Goal: Task Accomplishment & Management: Complete application form

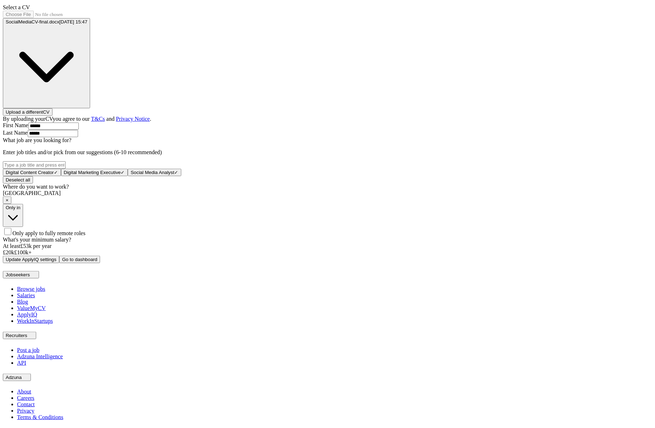
scroll to position [206, 0]
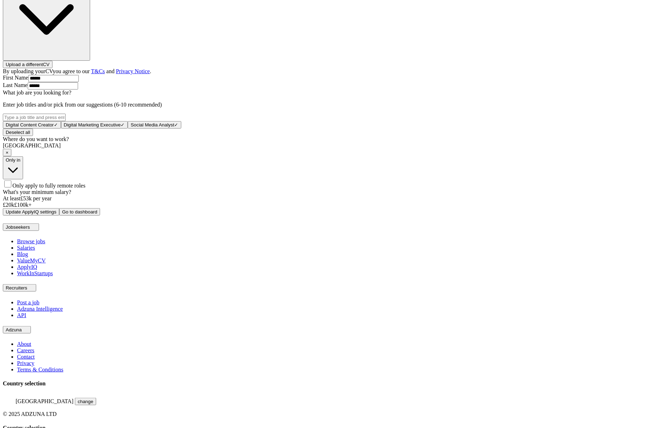
click at [9, 155] on span "×" at bounding box center [7, 152] width 3 height 5
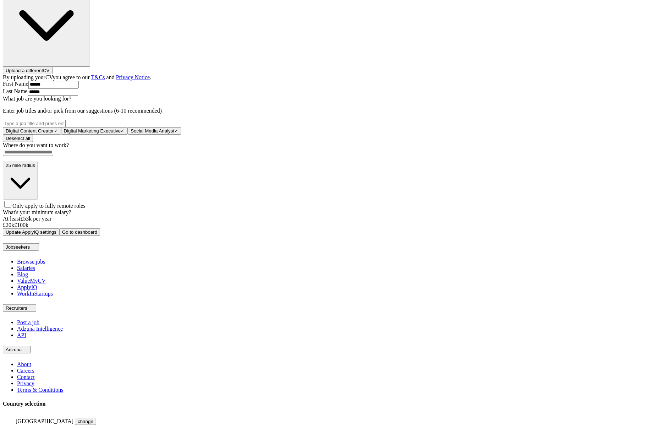
click at [86, 205] on span "Only apply to fully remote roles" at bounding box center [48, 206] width 73 height 6
click at [9, 161] on span "×" at bounding box center [7, 158] width 3 height 5
click at [53, 156] on input at bounding box center [28, 152] width 50 height 7
type input "******"
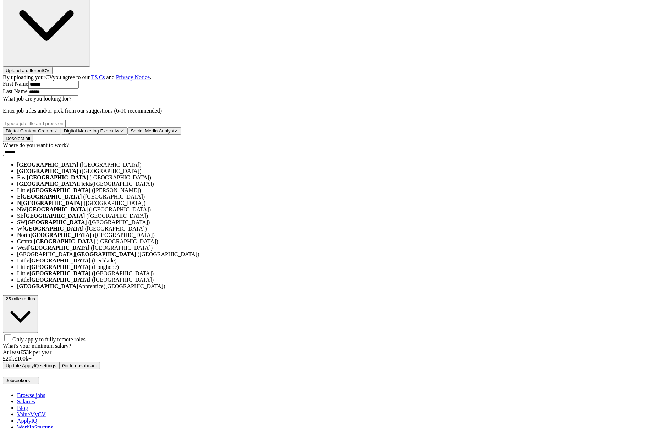
click at [315, 168] on li "London (UK)" at bounding box center [335, 165] width 636 height 6
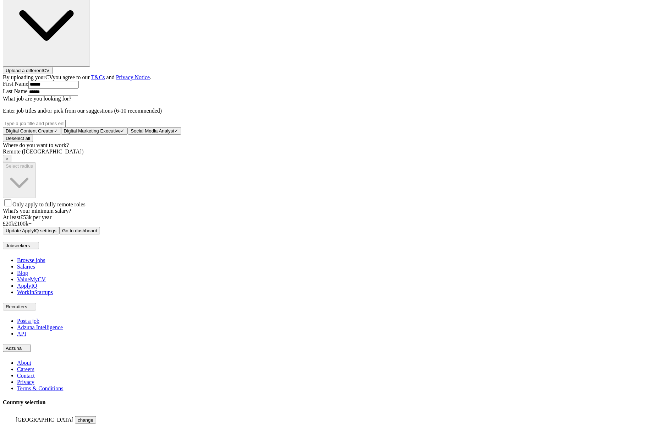
click at [59, 234] on button "Update ApplyIQ settings" at bounding box center [31, 230] width 56 height 7
drag, startPoint x: 323, startPoint y: 227, endPoint x: 327, endPoint y: 222, distance: 6.0
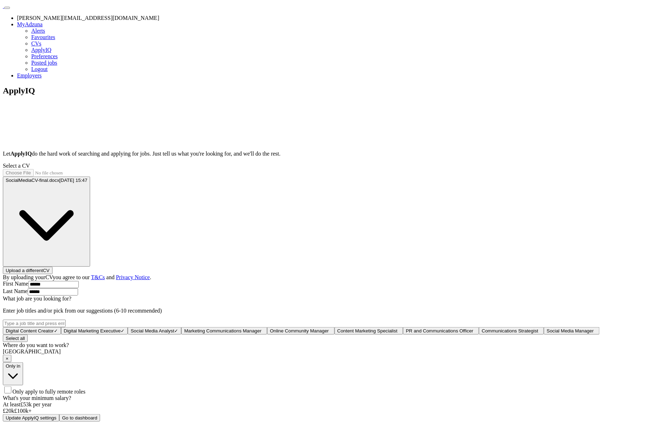
drag, startPoint x: 464, startPoint y: 206, endPoint x: 467, endPoint y: 203, distance: 3.8
click at [464, 206] on div "ApplyIQ Let ApplyIQ do the hard work of searching and applying for jobs. Just t…" at bounding box center [328, 254] width 650 height 336
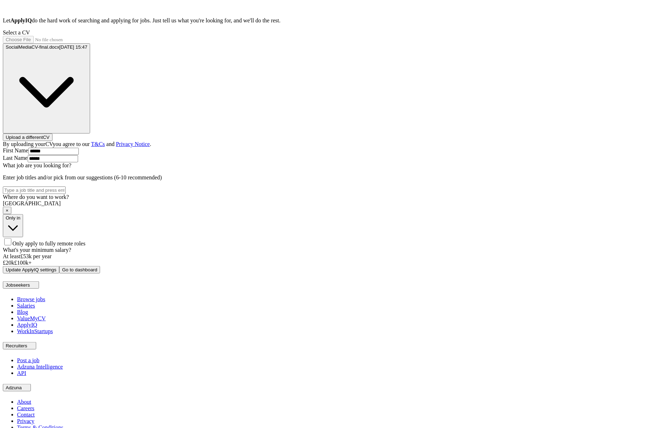
scroll to position [190, 0]
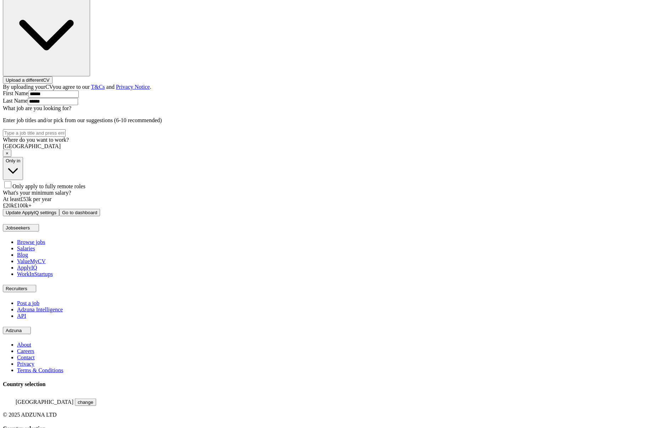
click at [86, 189] on span "Only apply to fully remote roles" at bounding box center [48, 186] width 73 height 6
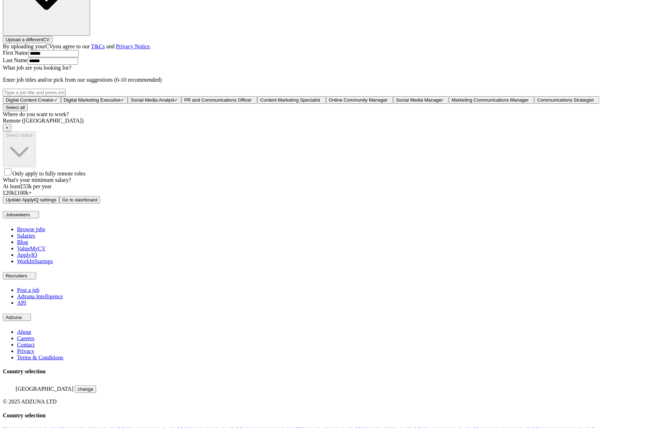
scroll to position [289, 0]
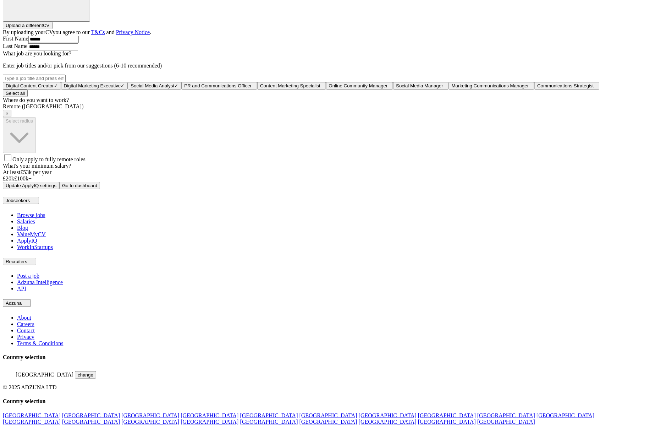
click at [59, 189] on button "Update ApplyIQ settings" at bounding box center [31, 185] width 56 height 7
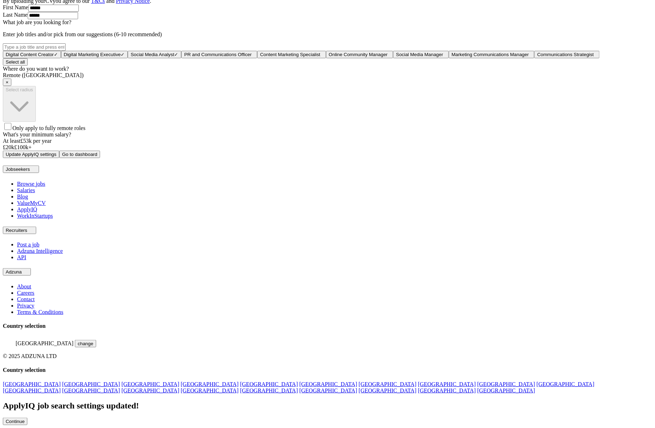
click at [27, 418] on button "Continue" at bounding box center [15, 421] width 24 height 7
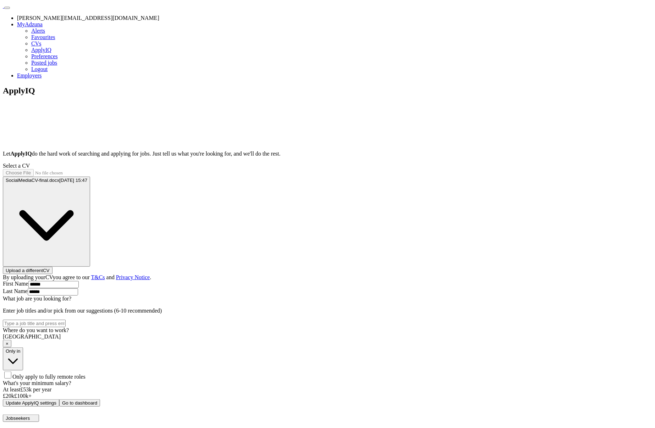
scroll to position [190, 0]
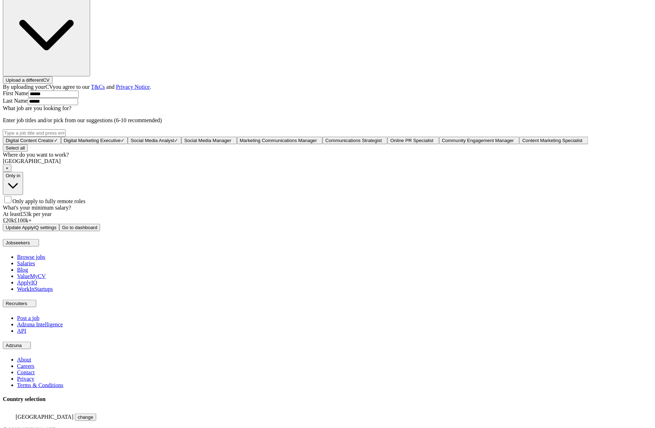
click at [86, 204] on span "Only apply to fully remote roles" at bounding box center [48, 201] width 73 height 6
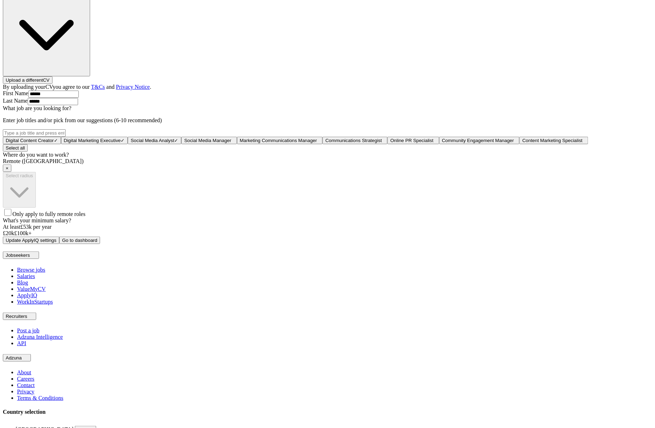
click at [59, 244] on button "Update ApplyIQ settings" at bounding box center [31, 239] width 56 height 7
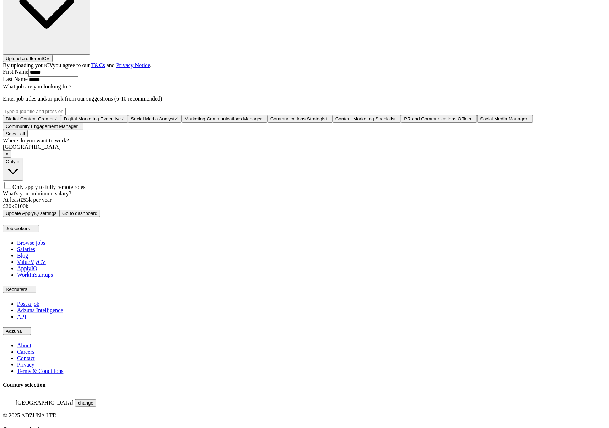
scroll to position [306, 0]
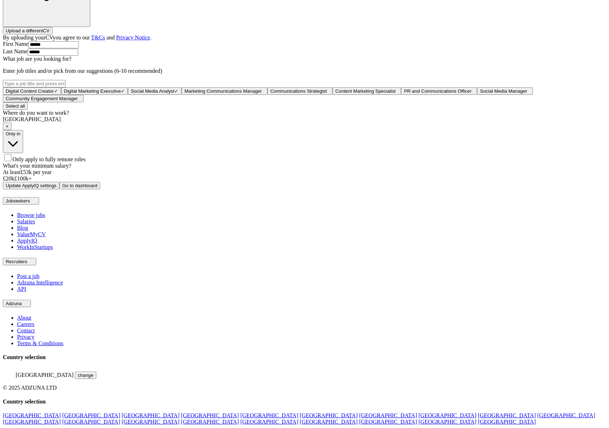
click at [59, 189] on button "Update ApplyIQ settings" at bounding box center [31, 185] width 56 height 7
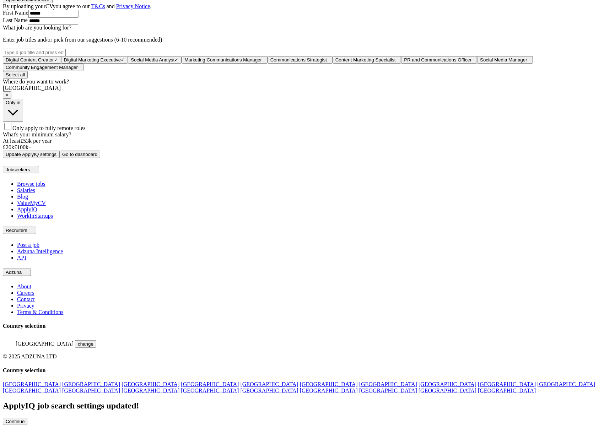
click at [27, 418] on button "Continue" at bounding box center [15, 421] width 24 height 7
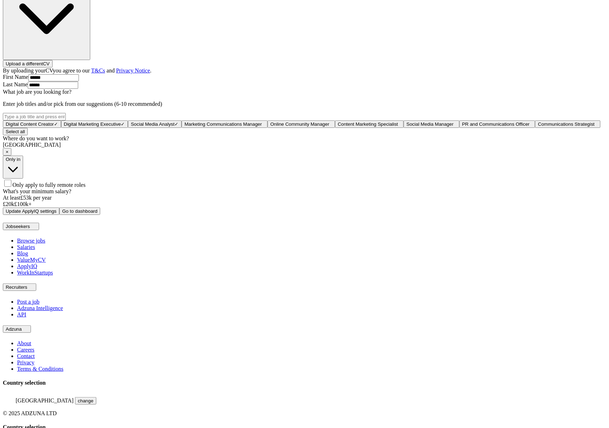
scroll to position [306, 0]
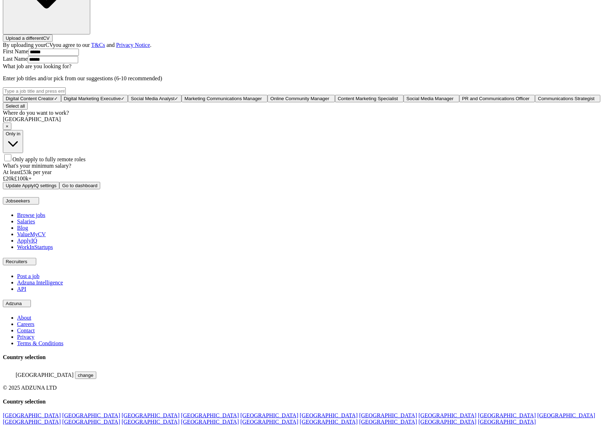
click at [59, 189] on button "Update ApplyIQ settings" at bounding box center [31, 185] width 56 height 7
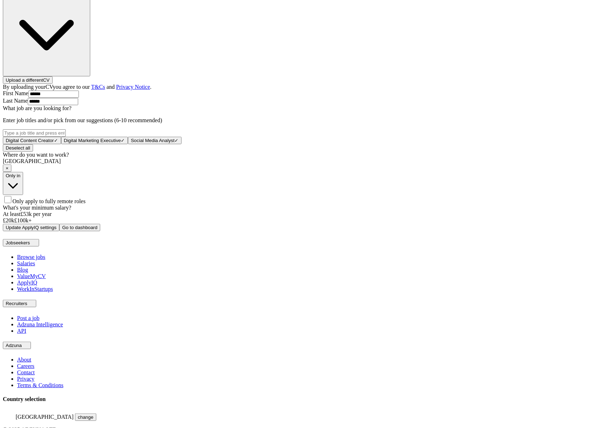
scroll to position [206, 0]
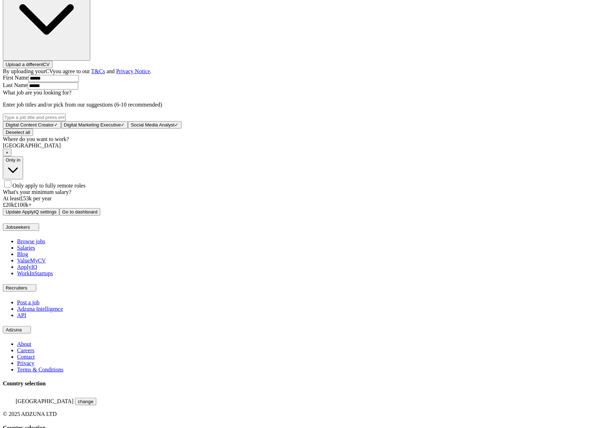
click at [59, 216] on button "Update ApplyIQ settings" at bounding box center [31, 211] width 56 height 7
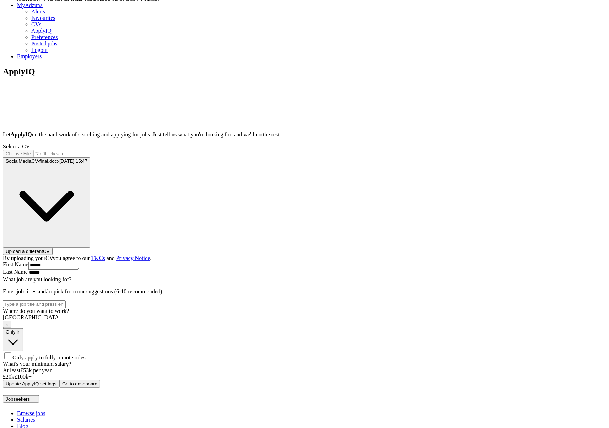
scroll to position [190, 0]
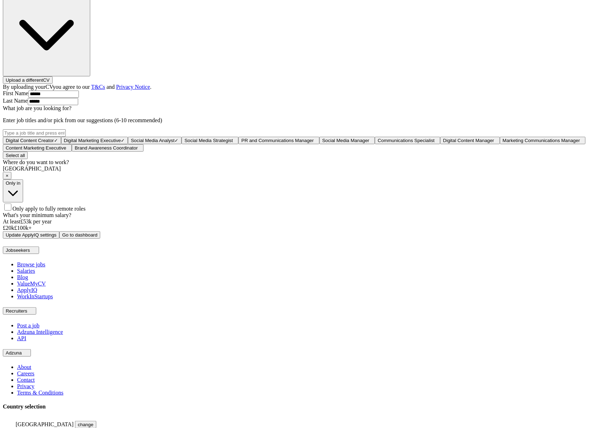
click at [245, 212] on div "Where do you want to work? London × Only in Only apply to fully remote roles" at bounding box center [304, 185] width 603 height 53
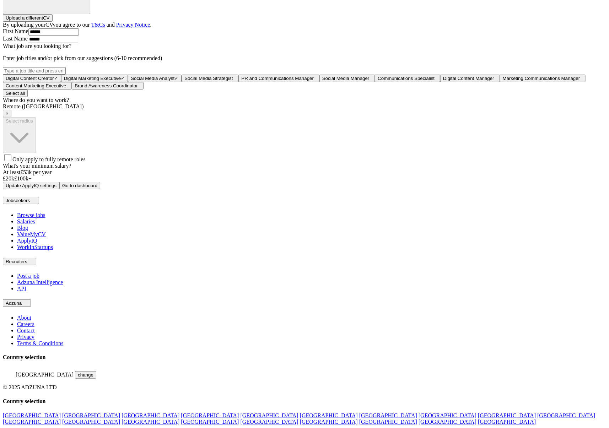
scroll to position [312, 0]
click at [59, 189] on button "Update ApplyIQ settings" at bounding box center [31, 185] width 56 height 7
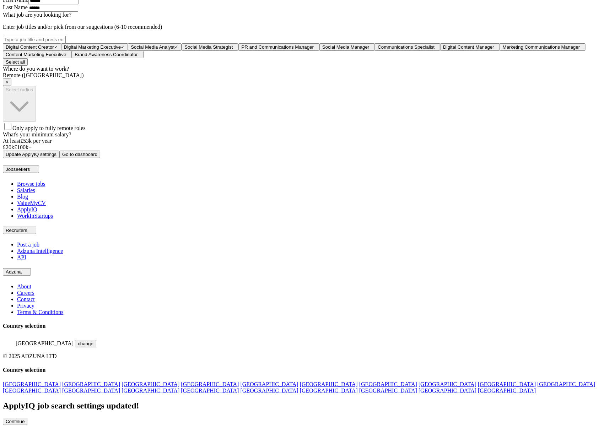
click at [27, 418] on button "Continue" at bounding box center [15, 421] width 24 height 7
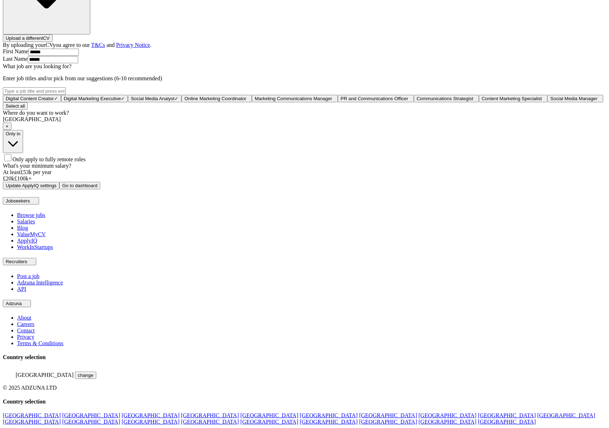
scroll to position [306, 0]
click at [59, 189] on button "Update ApplyIQ settings" at bounding box center [31, 185] width 56 height 7
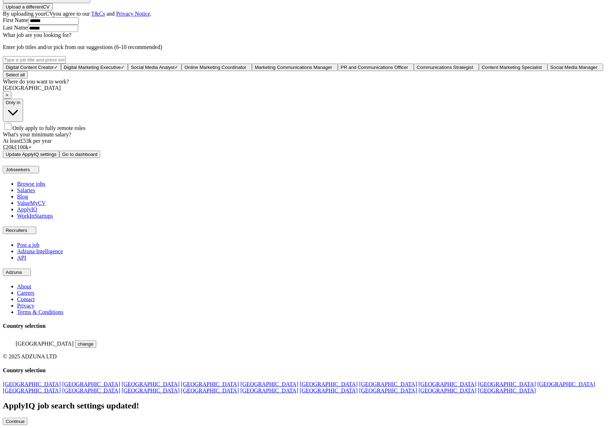
click at [27, 418] on button "Continue" at bounding box center [15, 421] width 24 height 7
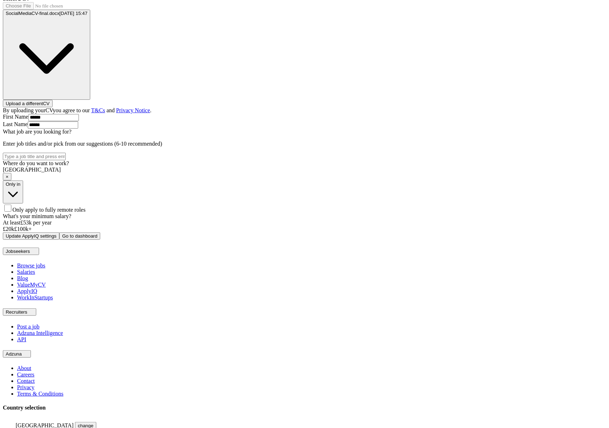
scroll to position [190, 0]
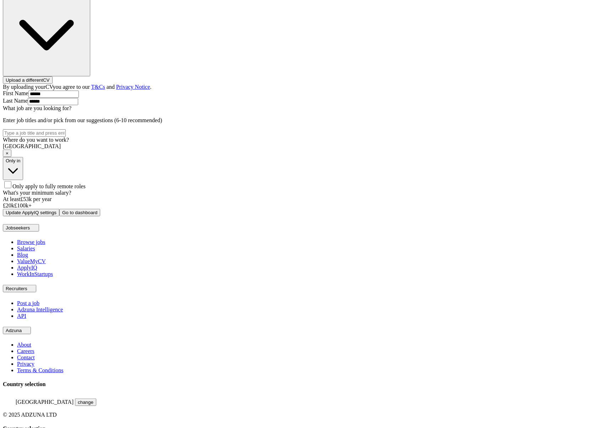
click at [250, 190] on div "Only in Only apply to fully remote roles" at bounding box center [304, 173] width 603 height 33
click at [86, 189] on span "Only apply to fully remote roles" at bounding box center [48, 186] width 73 height 6
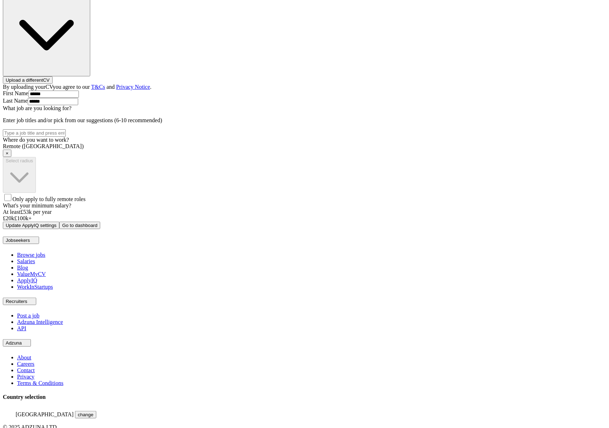
click at [59, 229] on button "Update ApplyIQ settings" at bounding box center [31, 225] width 56 height 7
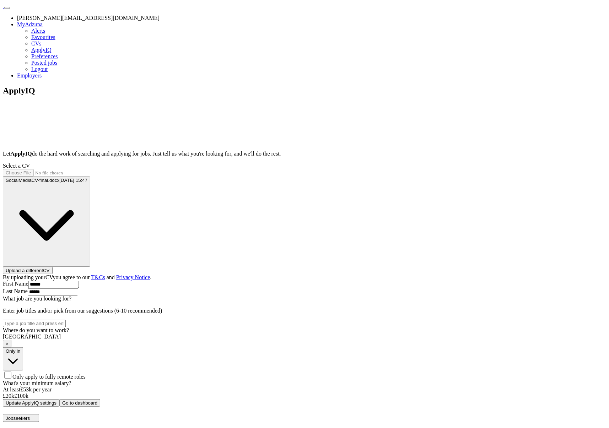
scroll to position [190, 0]
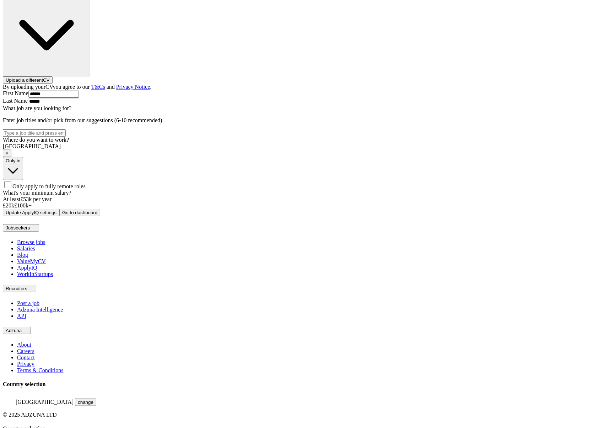
click at [59, 216] on button "Update ApplyIQ settings" at bounding box center [31, 212] width 56 height 7
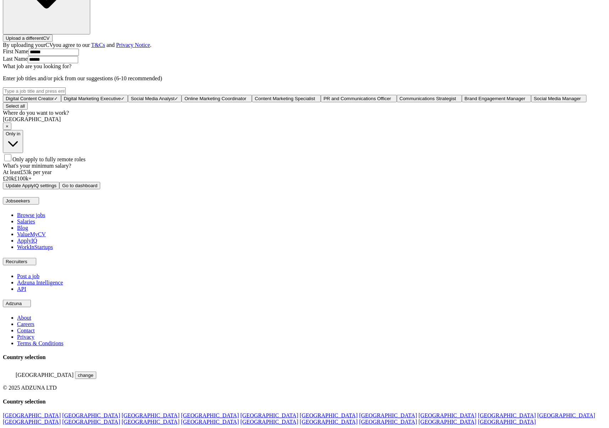
scroll to position [306, 0]
click at [59, 189] on button "Update ApplyIQ settings" at bounding box center [31, 185] width 56 height 7
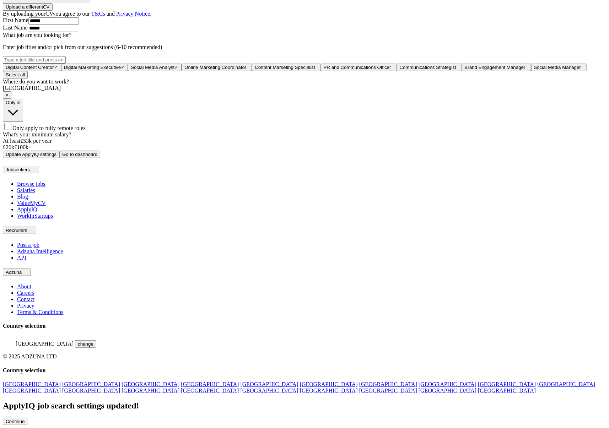
click at [27, 418] on button "Continue" at bounding box center [15, 421] width 24 height 7
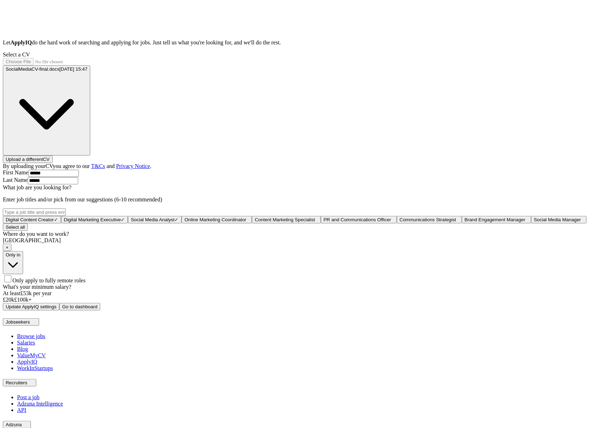
scroll to position [4, 0]
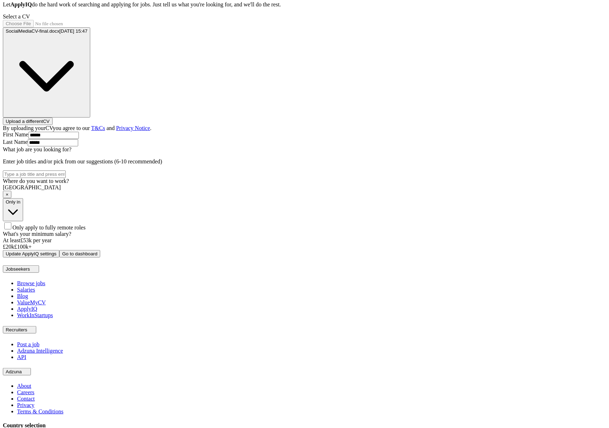
scroll to position [190, 0]
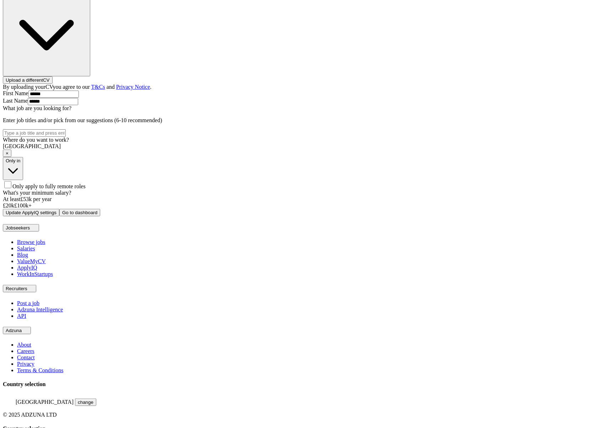
scroll to position [190, 0]
click at [86, 189] on span "Only apply to fully remote roles" at bounding box center [48, 186] width 73 height 6
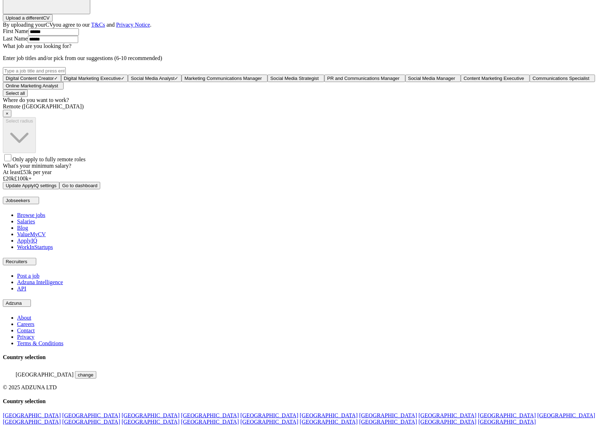
scroll to position [323, 0]
click at [59, 189] on button "Update ApplyIQ settings" at bounding box center [31, 185] width 56 height 7
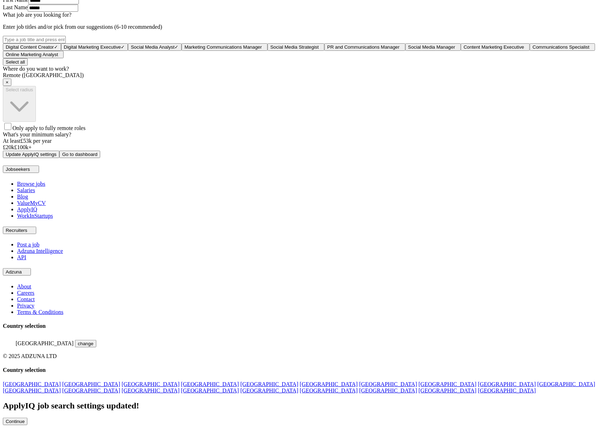
click at [27, 418] on button "Continue" at bounding box center [15, 421] width 24 height 7
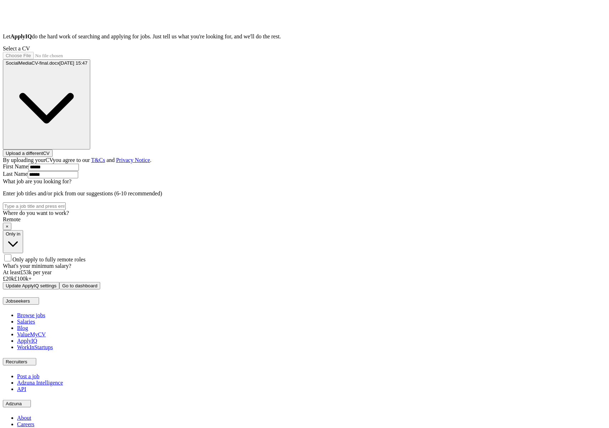
scroll to position [190, 0]
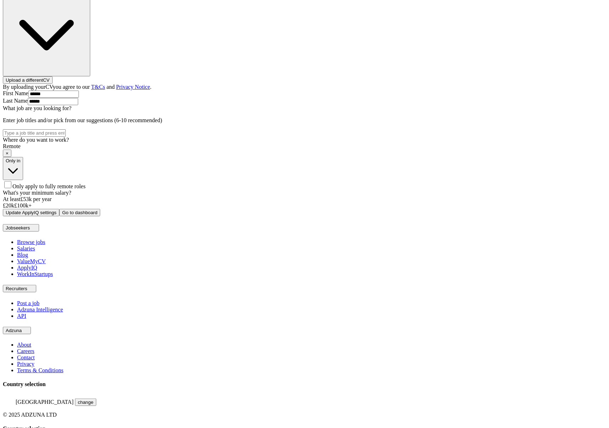
click at [494, 105] on div "ApplyIQ Let ApplyIQ do the hard work of searching and applying for jobs. Just t…" at bounding box center [304, 56] width 603 height 321
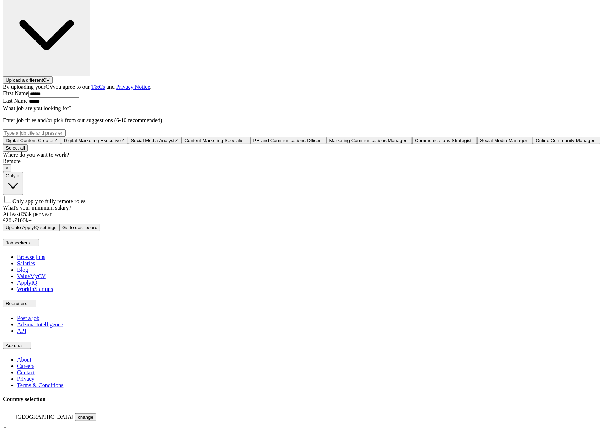
click at [86, 204] on span "Only apply to fully remote roles" at bounding box center [48, 201] width 73 height 6
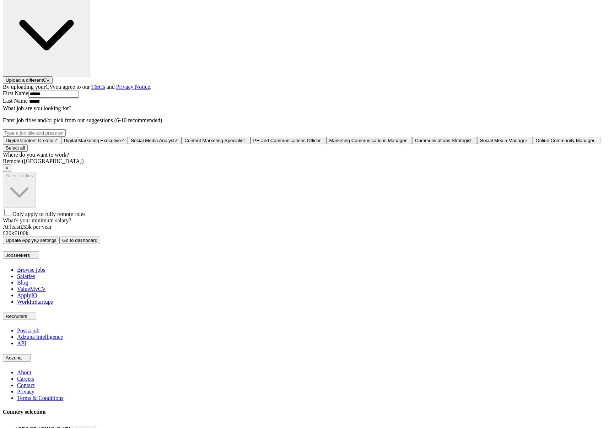
click at [86, 217] on span "Only apply to fully remote roles" at bounding box center [48, 214] width 73 height 6
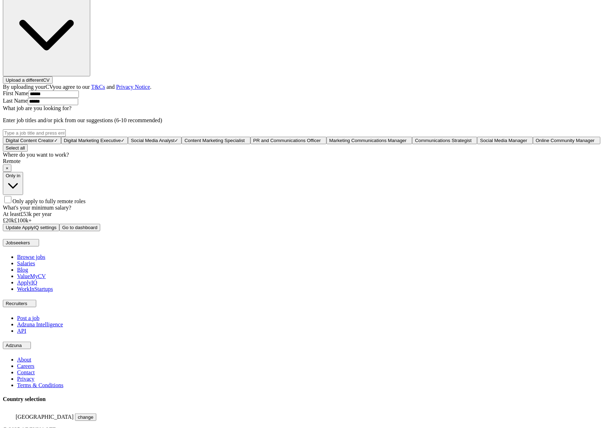
click at [86, 204] on span "Only apply to fully remote roles" at bounding box center [48, 201] width 73 height 6
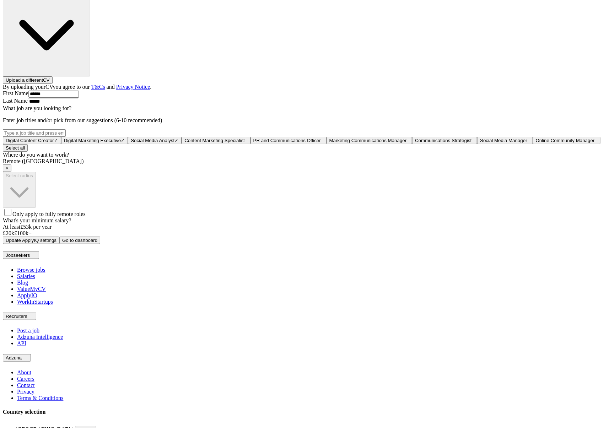
click at [86, 217] on span "Only apply to fully remote roles" at bounding box center [48, 214] width 73 height 6
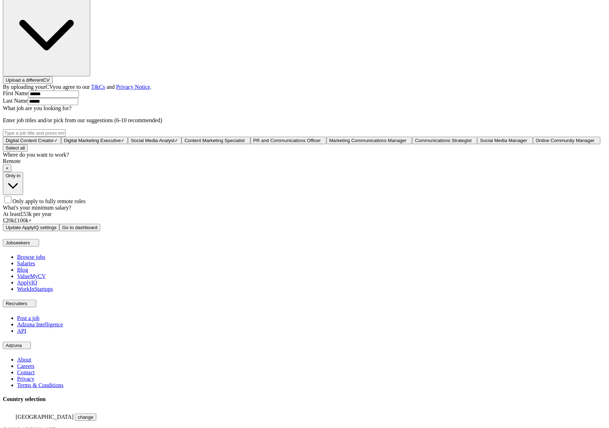
click at [86, 204] on span "Only apply to fully remote roles" at bounding box center [48, 201] width 73 height 6
